Goal: Information Seeking & Learning: Learn about a topic

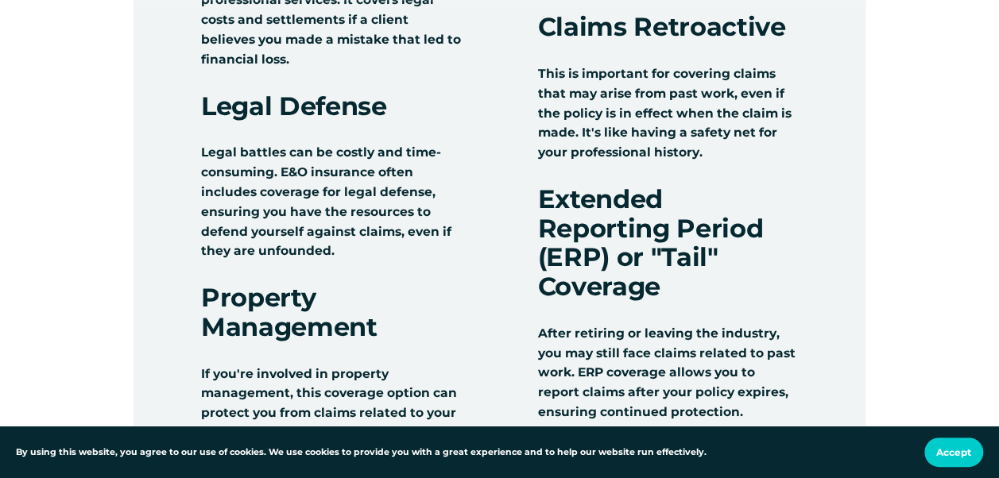
scroll to position [1720, 0]
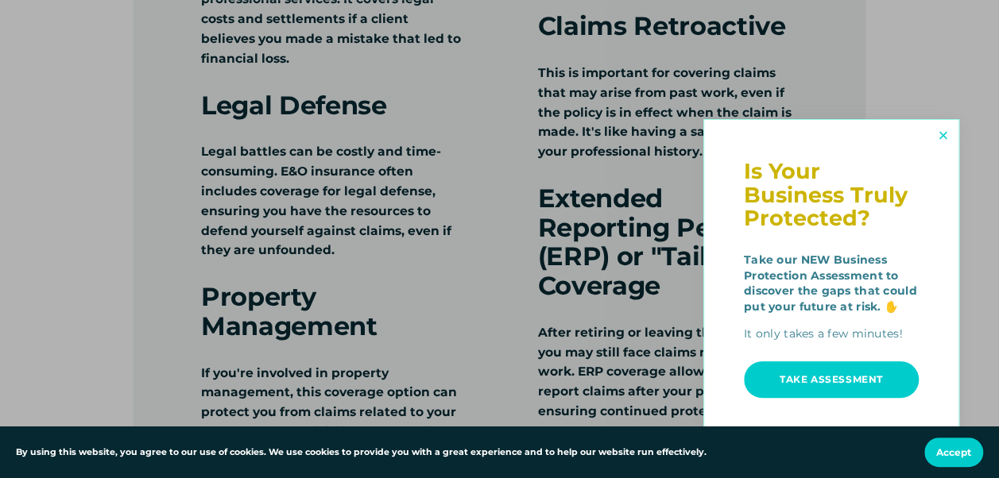
click at [959, 137] on div at bounding box center [499, 239] width 999 height 478
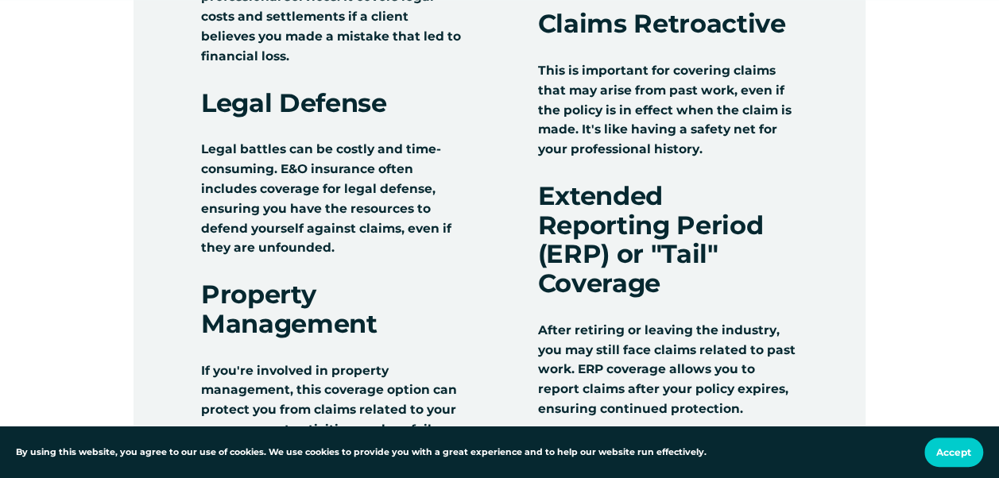
scroll to position [1721, 0]
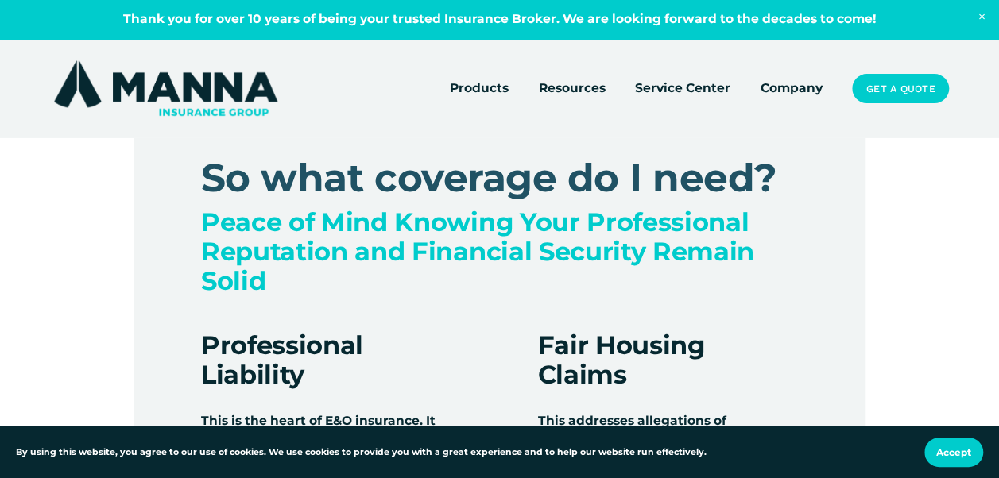
click at [574, 89] on span "Resources" at bounding box center [571, 89] width 67 height 20
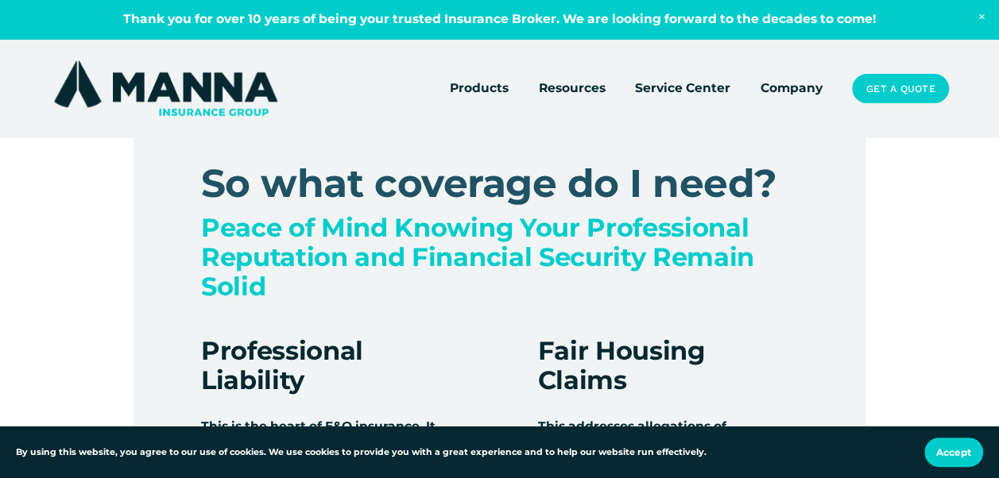
scroll to position [1193, 0]
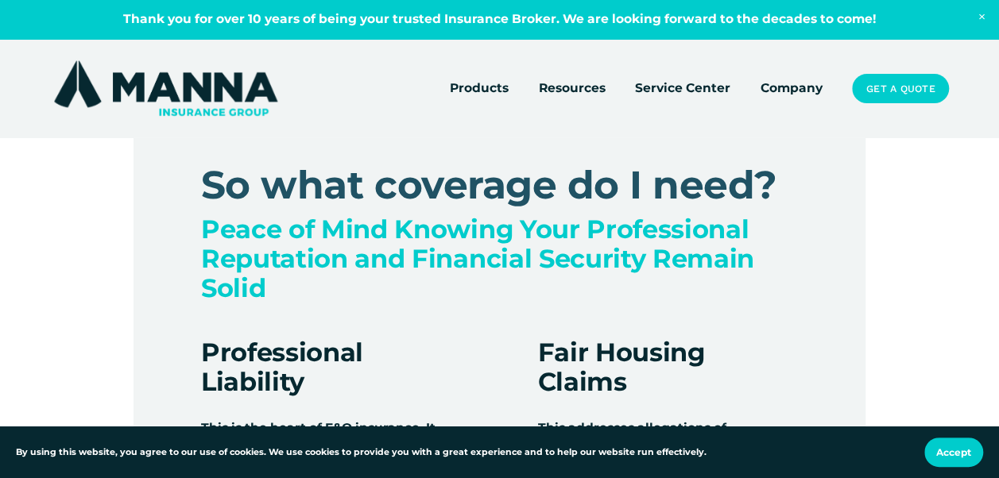
click at [574, 89] on span "Resources" at bounding box center [571, 89] width 67 height 20
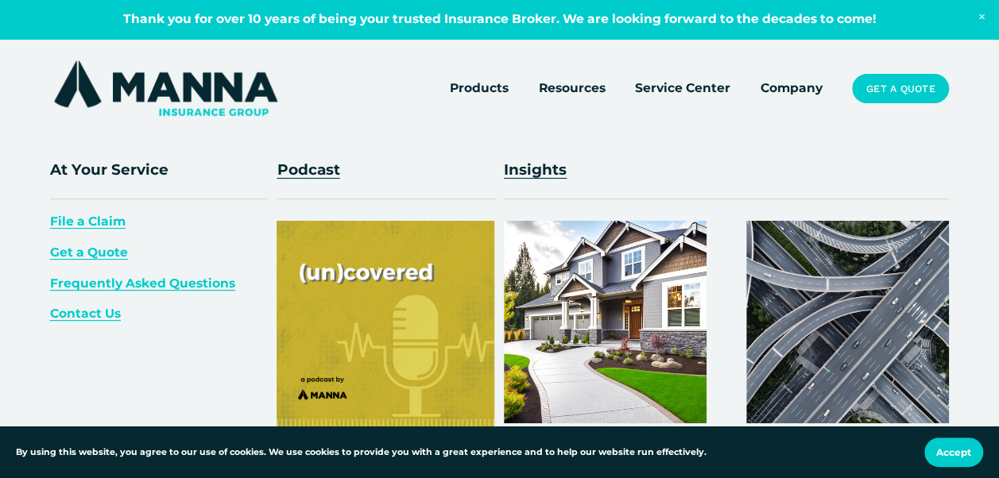
click at [176, 284] on span "Frequently Asked Questions" at bounding box center [142, 283] width 185 height 15
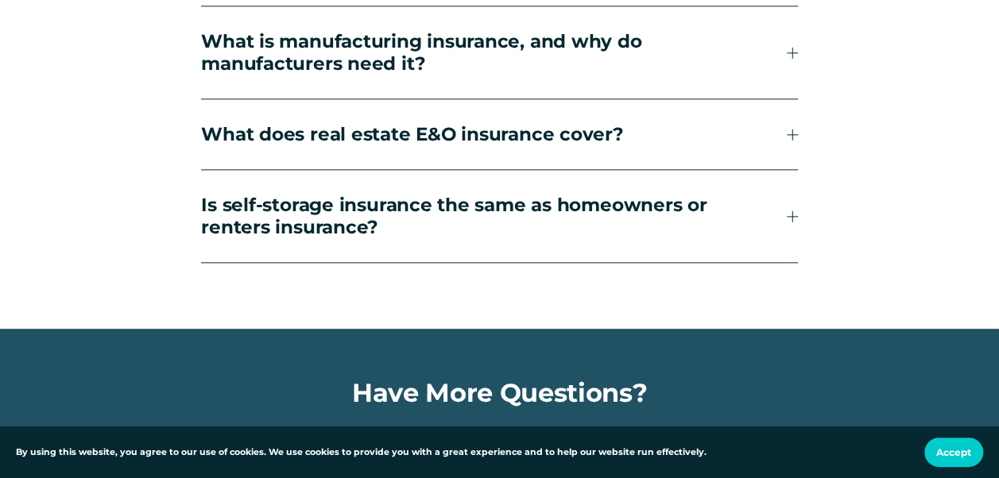
scroll to position [6884, 0]
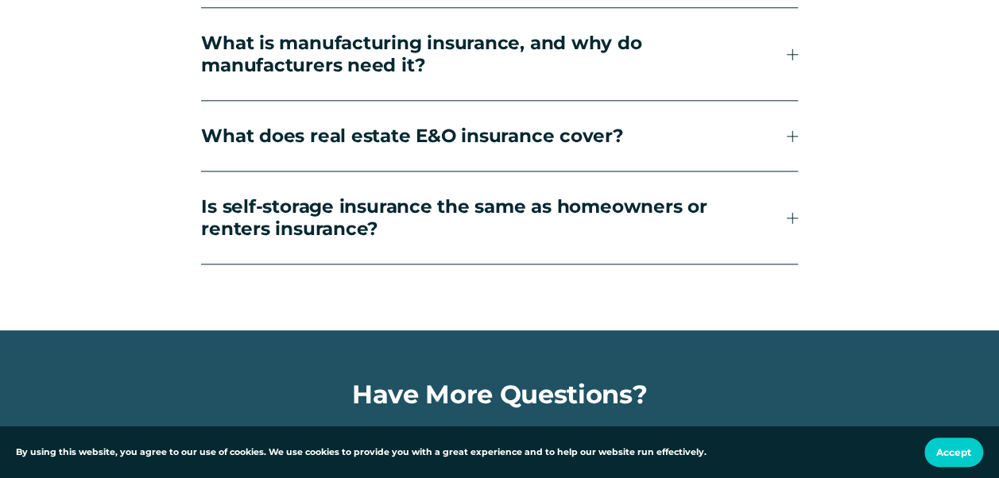
click at [439, 147] on span "What does real estate E&O insurance cover?" at bounding box center [493, 136] width 585 height 22
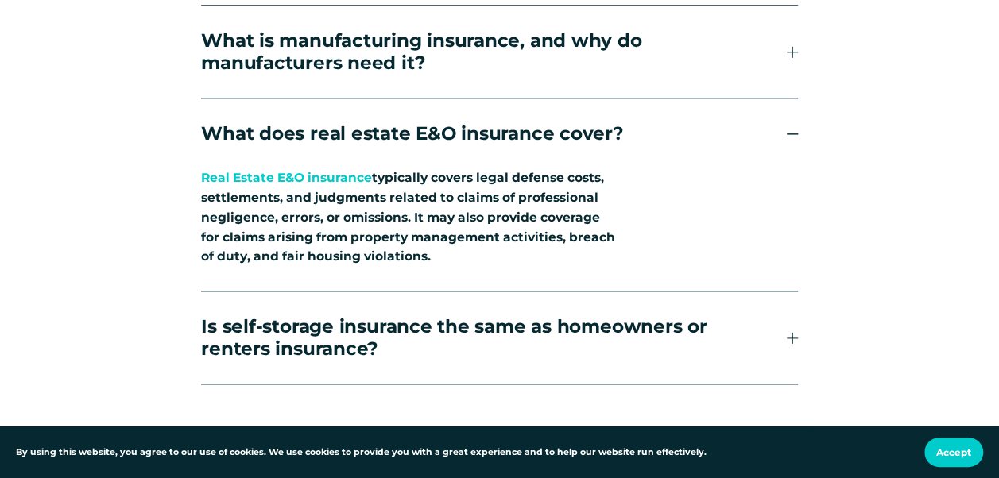
scroll to position [6886, 0]
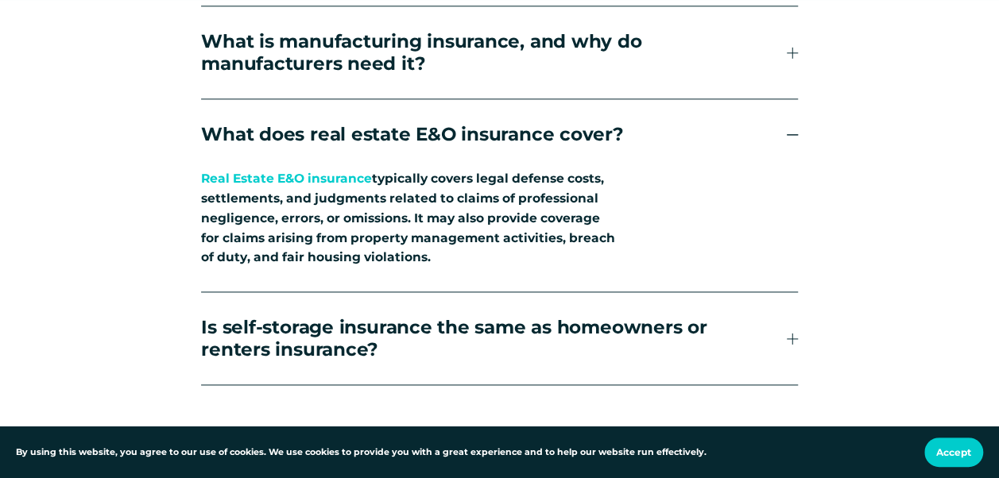
click at [288, 186] on link "Real Estate E&O insurance" at bounding box center [286, 178] width 171 height 15
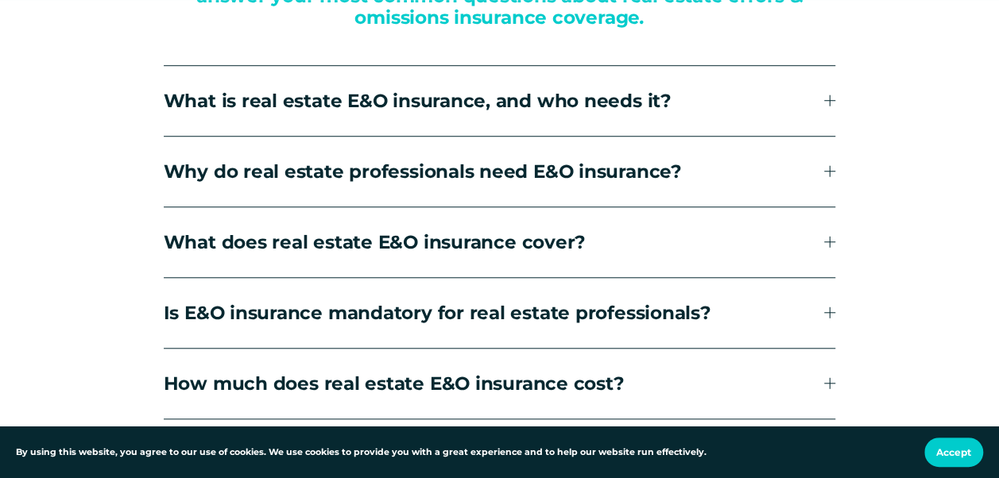
scroll to position [3572, 0]
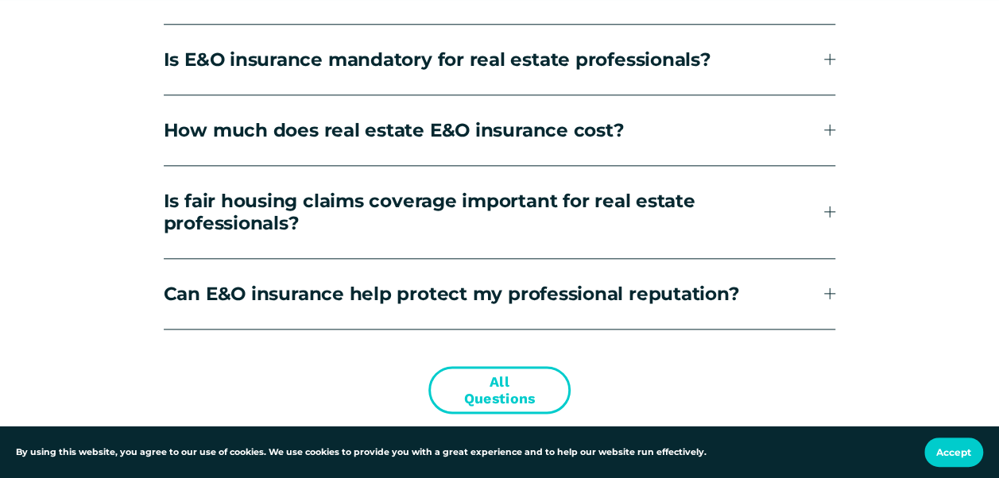
click at [836, 79] on div "Frequent Questions About Real Estate E&O Insurance Insurance can be complicated…" at bounding box center [499, 33] width 999 height 759
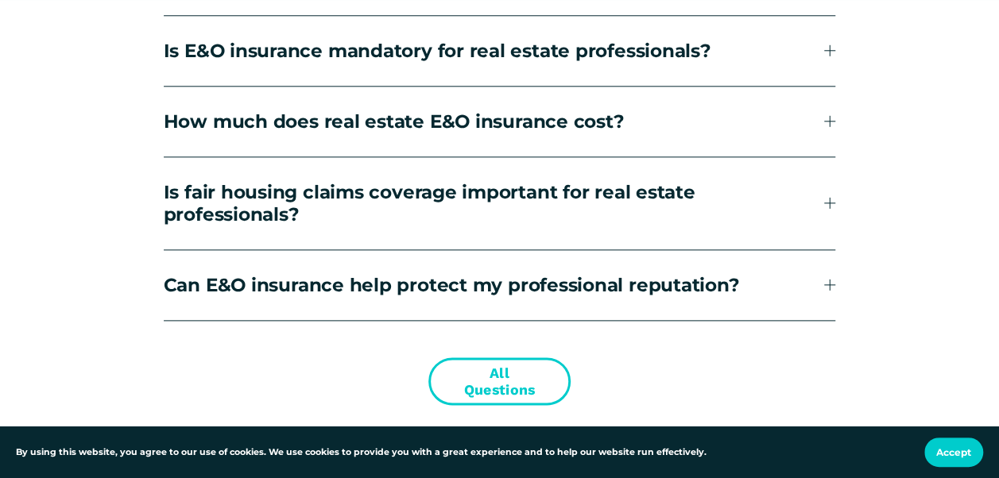
click at [820, 62] on span "Is E&O insurance mandatory for real estate professionals?" at bounding box center [494, 51] width 661 height 22
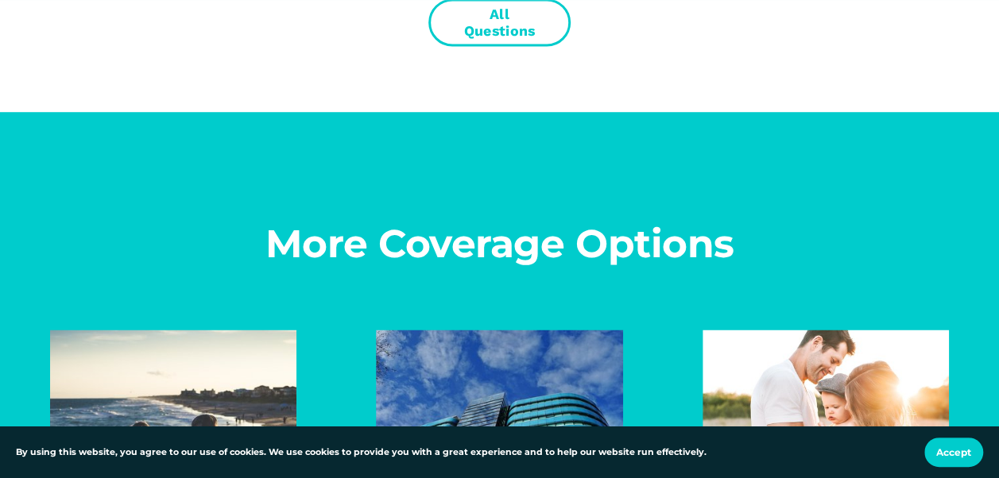
click at [508, 46] on link "All Questions" at bounding box center [499, 22] width 142 height 48
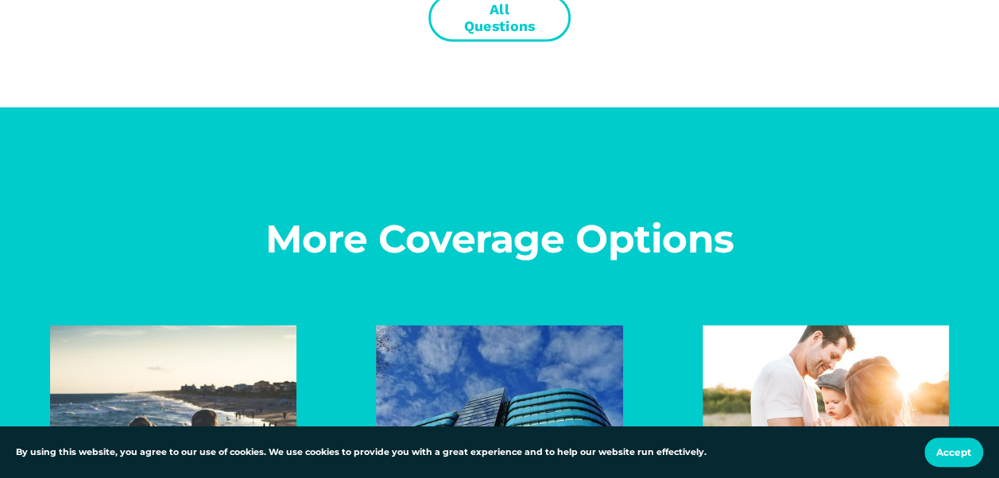
scroll to position [4324, 0]
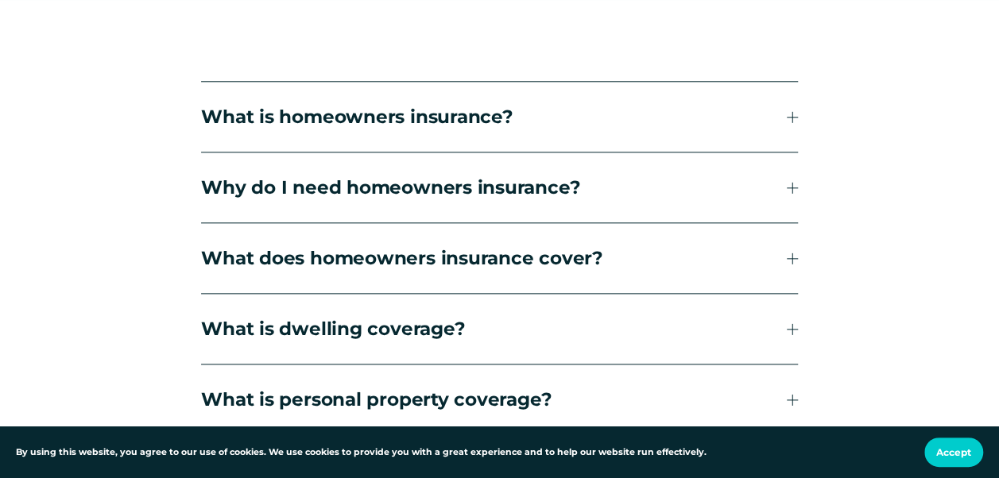
scroll to position [809, 0]
